Goal: Task Accomplishment & Management: Manage account settings

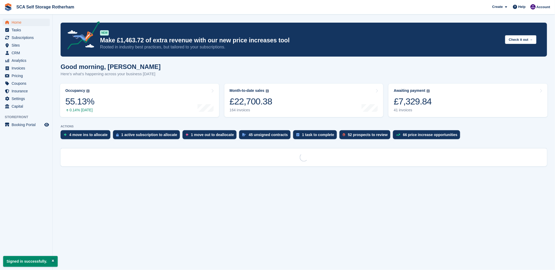
drag, startPoint x: 210, startPoint y: 67, endPoint x: 245, endPoint y: 63, distance: 35.7
click at [217, 65] on div "Good morning, [PERSON_NAME] Here's what's happening across your business [DATE]" at bounding box center [304, 73] width 486 height 20
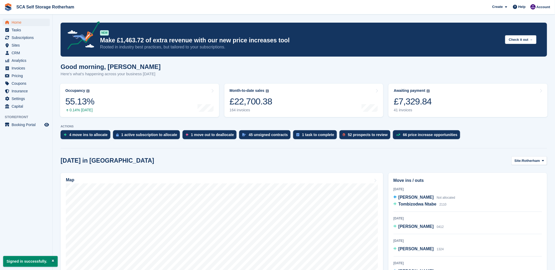
click at [278, 9] on span "SCA Self Storage Rotherham Create Subscription Invoice Contact Deal Discount Pa…" at bounding box center [277, 7] width 555 height 14
click at [281, 2] on span "SCA Self Storage Rotherham Create Subscription Invoice Contact Deal Discount Pa…" at bounding box center [277, 7] width 555 height 14
click at [282, 0] on span "SCA Self Storage Rotherham Create Subscription Invoice Contact Deal Discount Pa…" at bounding box center [277, 7] width 555 height 14
click at [290, 6] on span "SCA Self Storage Rotherham Create Subscription Invoice Contact Deal Discount Pa…" at bounding box center [277, 7] width 555 height 14
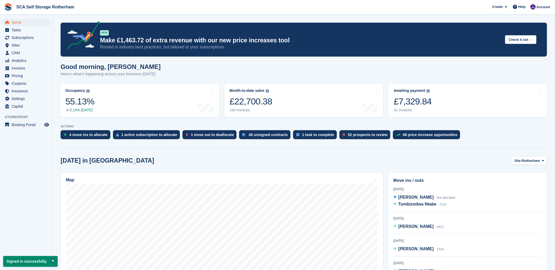
click at [316, 12] on span "SCA Self Storage Rotherham Create Subscription Invoice Contact Deal Discount Pa…" at bounding box center [277, 7] width 555 height 14
click at [285, 74] on div "Good morning, [PERSON_NAME] Here's what's happening across your business [DATE]" at bounding box center [304, 73] width 486 height 20
click at [546, 6] on span "Account" at bounding box center [543, 6] width 14 height 5
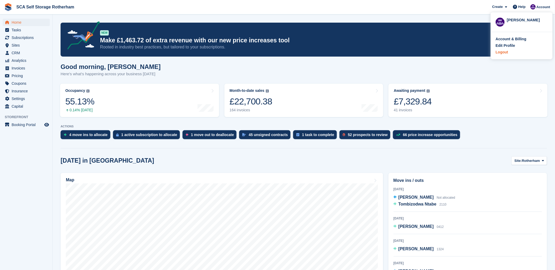
click at [507, 52] on div "Logout" at bounding box center [502, 53] width 12 height 6
